Goal: Answer question/provide support: Share knowledge or assist other users

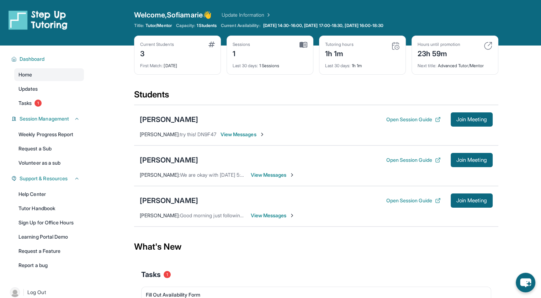
click at [242, 136] on span "View Messages" at bounding box center [243, 134] width 44 height 7
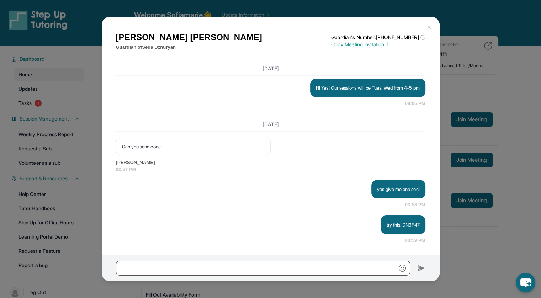
scroll to position [1119, 0]
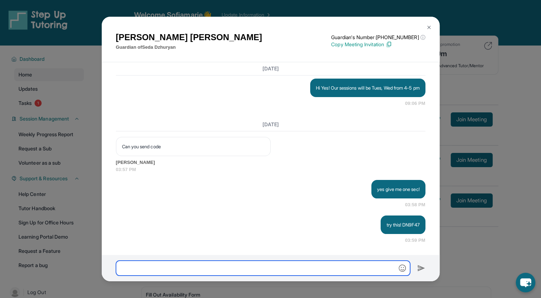
click at [189, 271] on input "text" at bounding box center [263, 268] width 294 height 15
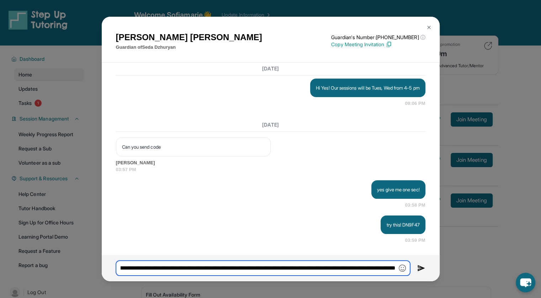
scroll to position [0, 211]
click at [308, 267] on input "**********" at bounding box center [263, 268] width 294 height 15
click at [398, 269] on input "**********" at bounding box center [263, 268] width 294 height 15
drag, startPoint x: 397, startPoint y: 268, endPoint x: 386, endPoint y: 264, distance: 11.7
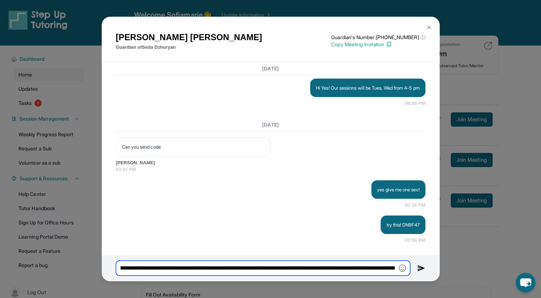
click at [386, 264] on input "**********" at bounding box center [263, 268] width 294 height 15
type input "**********"
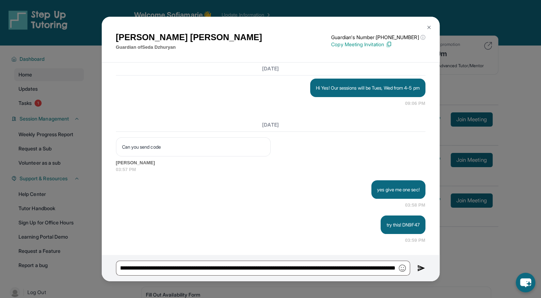
click at [422, 269] on img at bounding box center [421, 268] width 8 height 9
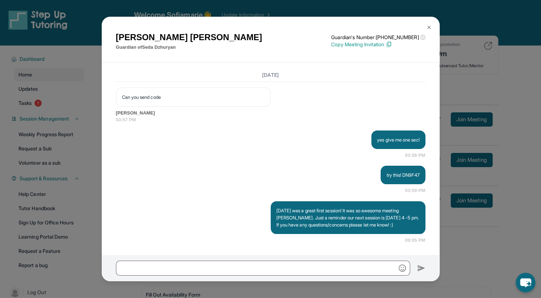
scroll to position [1169, 0]
click at [431, 25] on img at bounding box center [429, 28] width 6 height 6
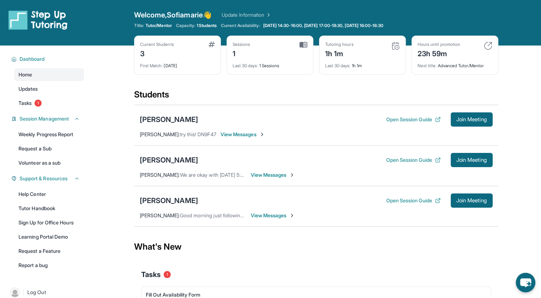
click at [261, 181] on div "[PERSON_NAME] Open Session Guide Join Meeting [PERSON_NAME] : We are okay with …" at bounding box center [316, 165] width 364 height 41
click at [258, 172] on span "View Messages" at bounding box center [273, 174] width 44 height 7
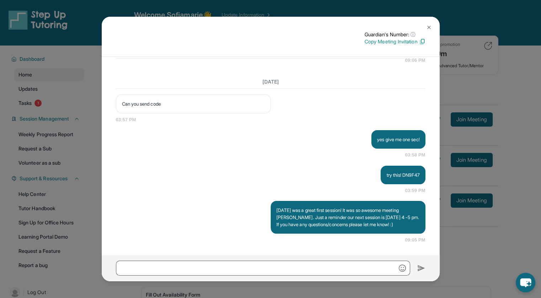
scroll to position [1129, 0]
click at [428, 31] on button at bounding box center [429, 27] width 14 height 14
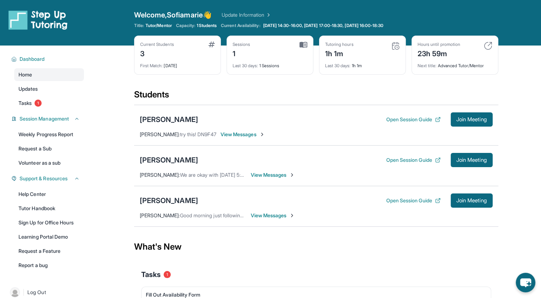
click at [255, 216] on span "View Messages" at bounding box center [273, 215] width 44 height 7
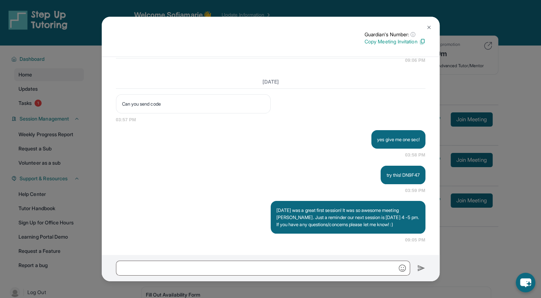
click at [427, 24] on button at bounding box center [429, 27] width 14 height 14
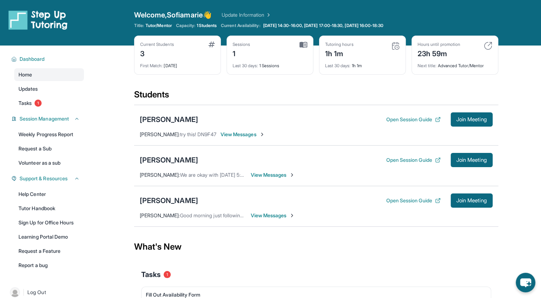
click at [178, 200] on div "[PERSON_NAME]" at bounding box center [169, 201] width 58 height 10
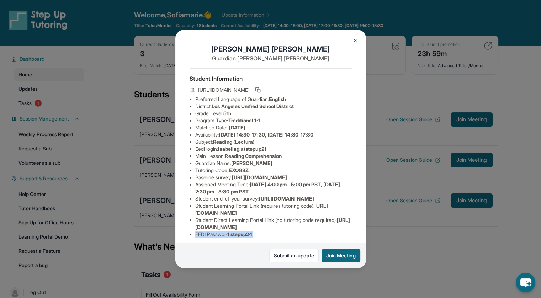
scroll to position [64, 0]
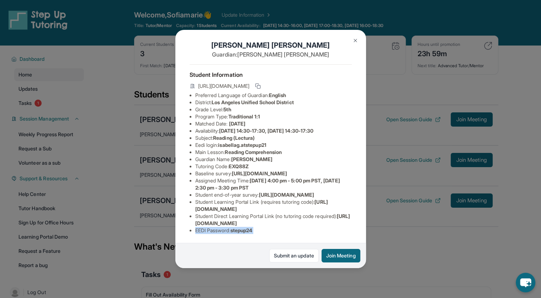
drag, startPoint x: 177, startPoint y: 265, endPoint x: 150, endPoint y: 263, distance: 26.4
click at [150, 263] on div "[PERSON_NAME] Guardian: [PERSON_NAME] Student Information [URL][DOMAIN_NAME] Pr…" at bounding box center [270, 149] width 541 height 298
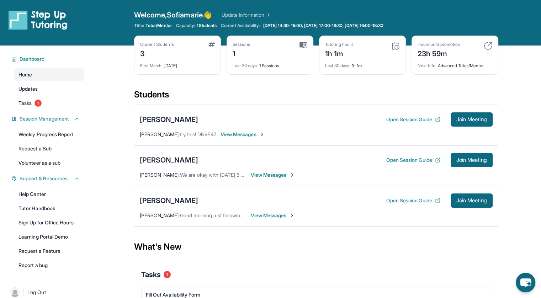
click at [177, 203] on div "[PERSON_NAME]" at bounding box center [169, 201] width 58 height 10
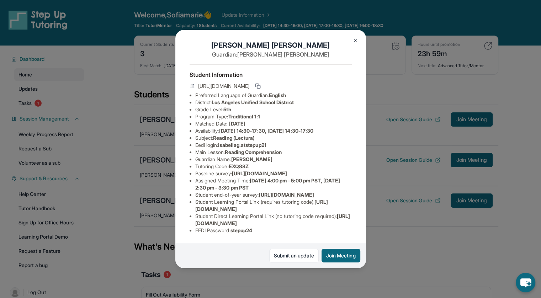
scroll to position [53, 264]
drag, startPoint x: 187, startPoint y: 136, endPoint x: 363, endPoint y: 152, distance: 176.5
click at [363, 152] on div "[PERSON_NAME] Guardian: [PERSON_NAME] Student Information [URL][DOMAIN_NAME] Pr…" at bounding box center [270, 149] width 191 height 238
copy span "[URL][DOMAIN_NAME]"
click at [355, 39] on img at bounding box center [356, 41] width 6 height 6
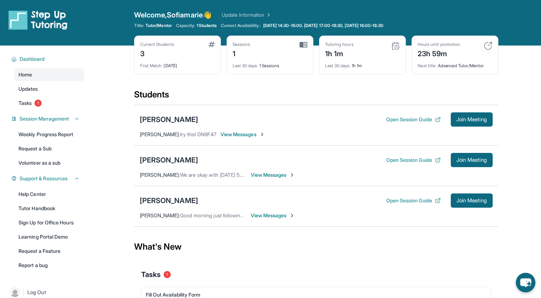
click at [389, 124] on div "Open Session Guide Join Meeting" at bounding box center [439, 119] width 106 height 14
click at [394, 118] on button "Open Session Guide" at bounding box center [413, 119] width 54 height 7
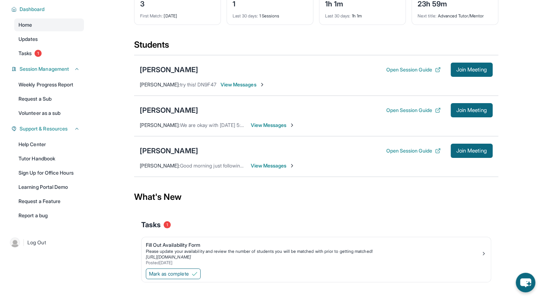
scroll to position [49, 0]
click at [256, 84] on span "View Messages" at bounding box center [243, 84] width 44 height 7
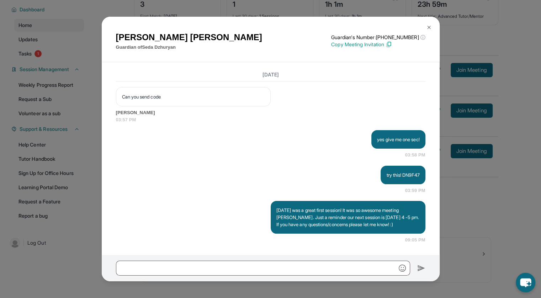
scroll to position [1169, 0]
click at [430, 25] on img at bounding box center [429, 28] width 6 height 6
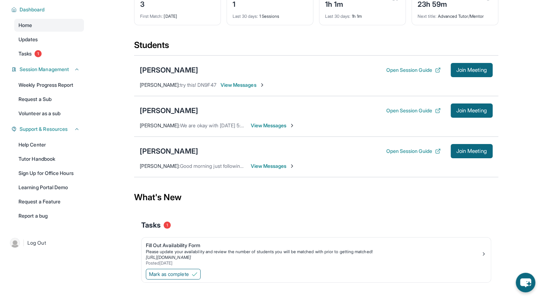
click at [260, 166] on span "View Messages" at bounding box center [273, 166] width 44 height 7
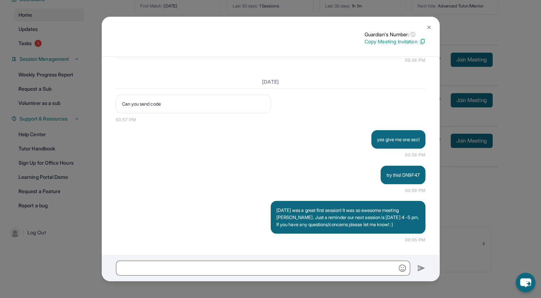
scroll to position [1129, 0]
click at [430, 22] on button at bounding box center [429, 27] width 14 height 14
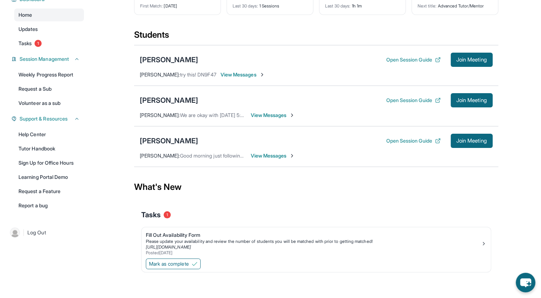
click at [187, 140] on div "[PERSON_NAME]" at bounding box center [169, 141] width 58 height 10
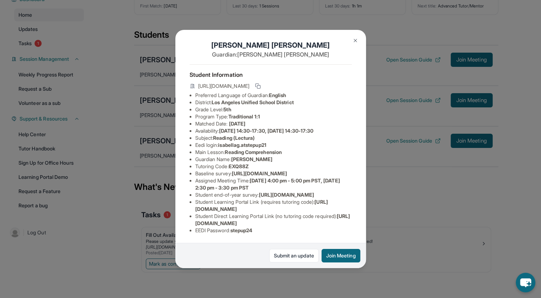
scroll to position [0, 10]
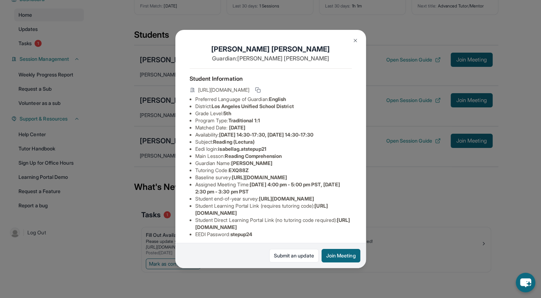
click at [354, 42] on img at bounding box center [356, 41] width 6 height 6
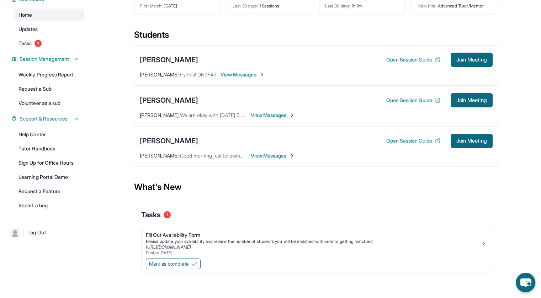
scroll to position [0, 0]
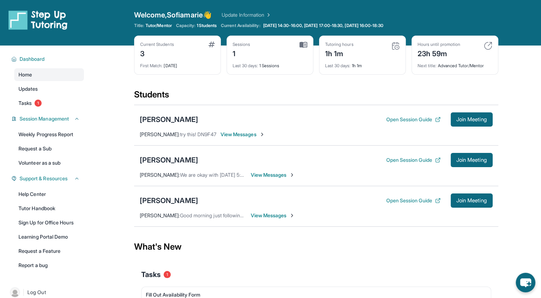
click at [173, 120] on div "[PERSON_NAME]" at bounding box center [169, 120] width 58 height 10
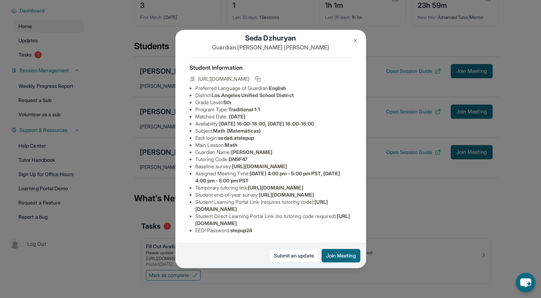
scroll to position [53, 0]
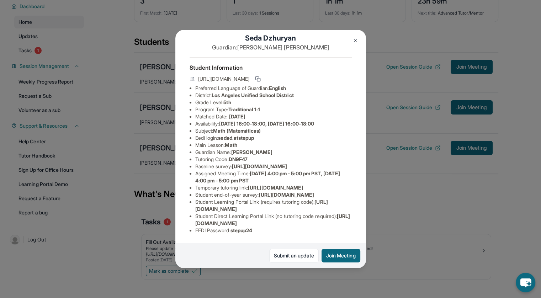
click at [356, 41] on img at bounding box center [356, 41] width 6 height 6
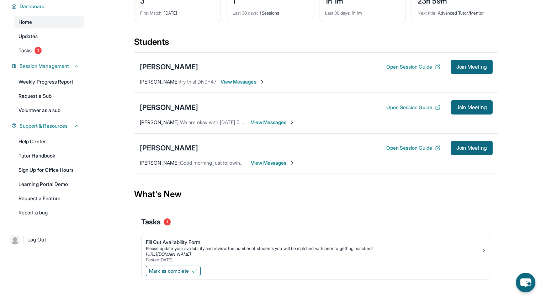
click at [36, 158] on link "Tutor Handbook" at bounding box center [49, 155] width 70 height 13
